Goal: Transaction & Acquisition: Purchase product/service

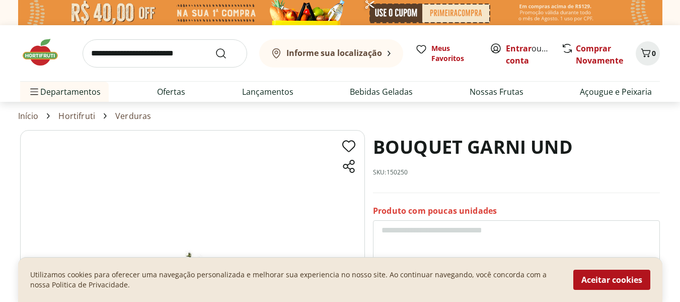
click at [42, 56] on img at bounding box center [45, 52] width 50 height 30
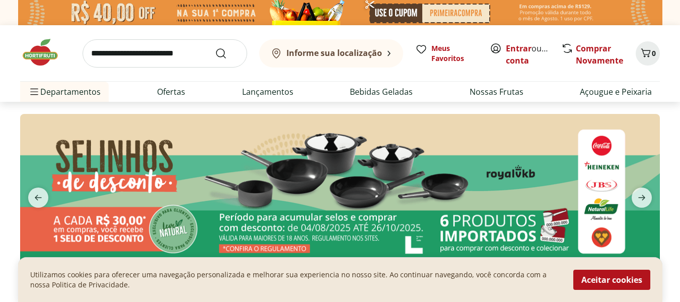
click at [119, 54] on input "search" at bounding box center [165, 53] width 165 height 28
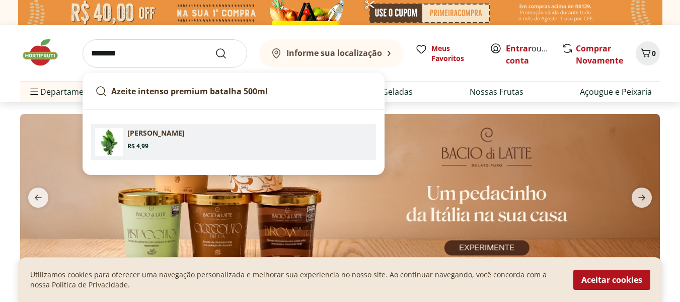
click at [155, 130] on p "Bertalha" at bounding box center [155, 133] width 57 height 10
type input "********"
